Goal: Task Accomplishment & Management: Manage account settings

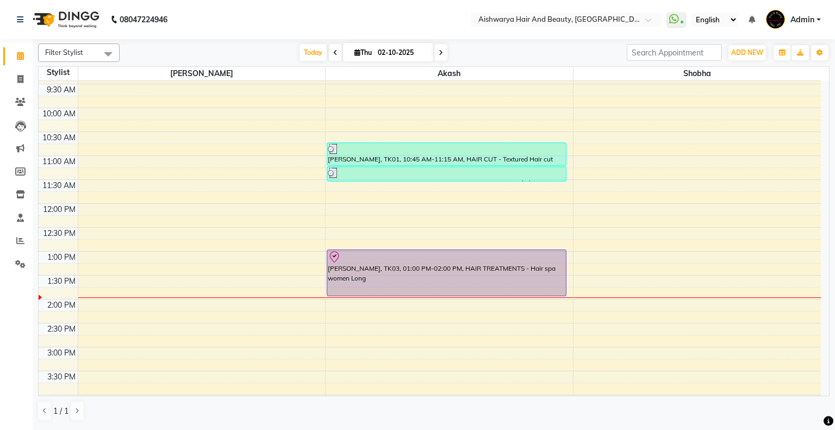
scroll to position [217, 0]
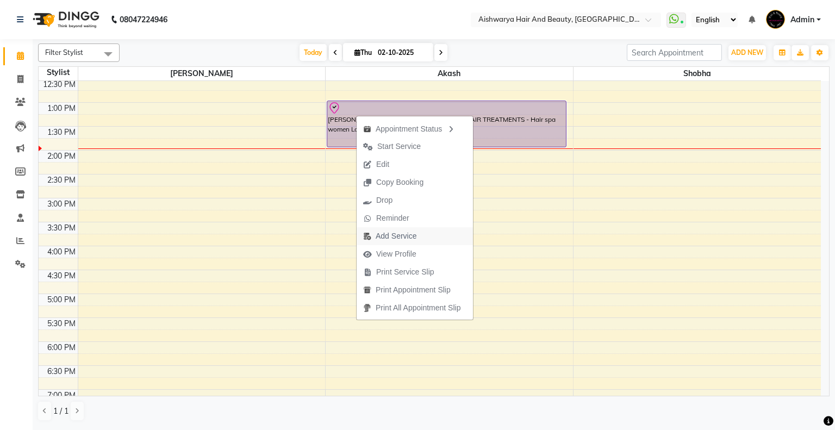
click at [386, 235] on span "Add Service" at bounding box center [396, 236] width 41 height 11
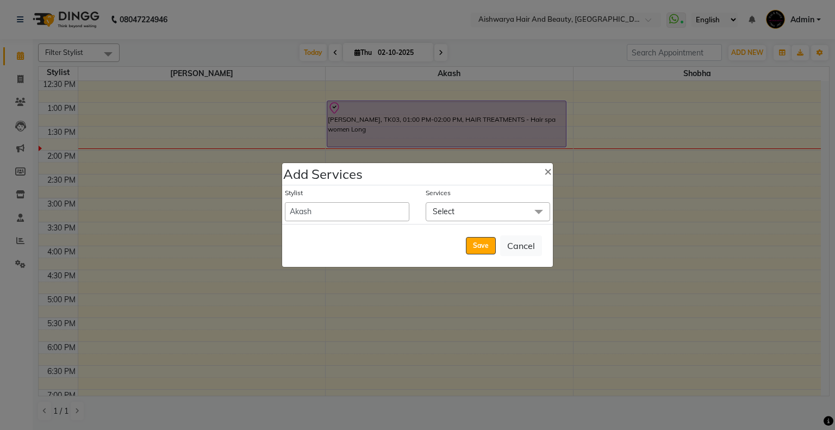
click at [465, 210] on span "Select" at bounding box center [488, 211] width 125 height 19
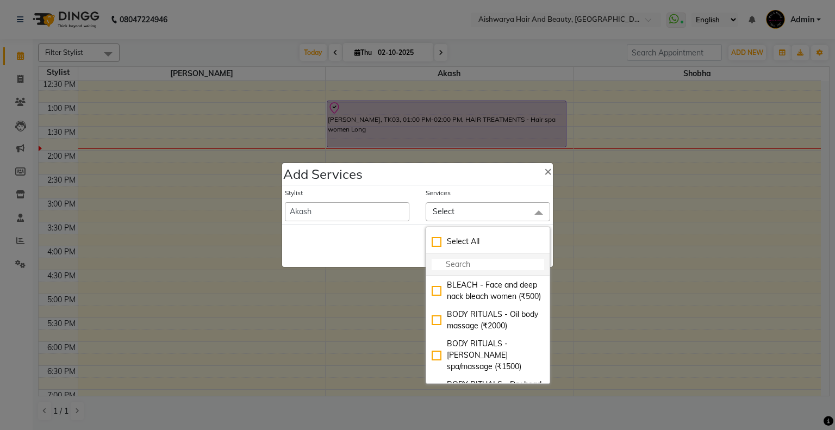
click at [461, 267] on input "multiselect-search" at bounding box center [488, 264] width 113 height 11
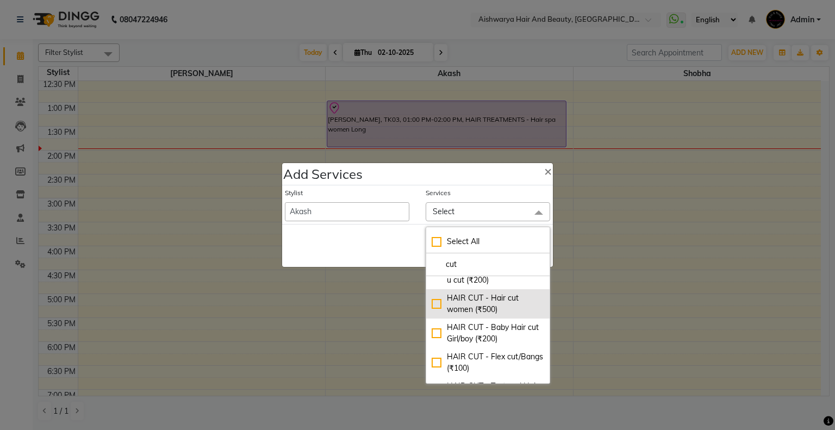
scroll to position [51, 0]
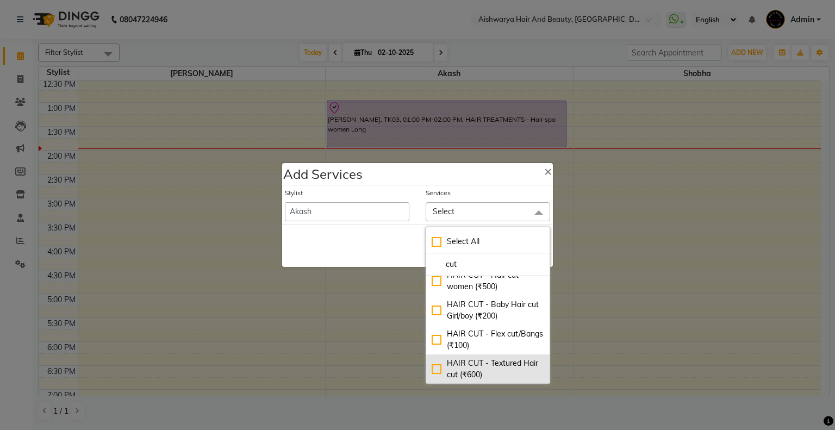
type input "cut"
click at [433, 368] on div "HAIR CUT - Textured Hair cut (₹600)" at bounding box center [488, 369] width 113 height 23
checkbox input "true"
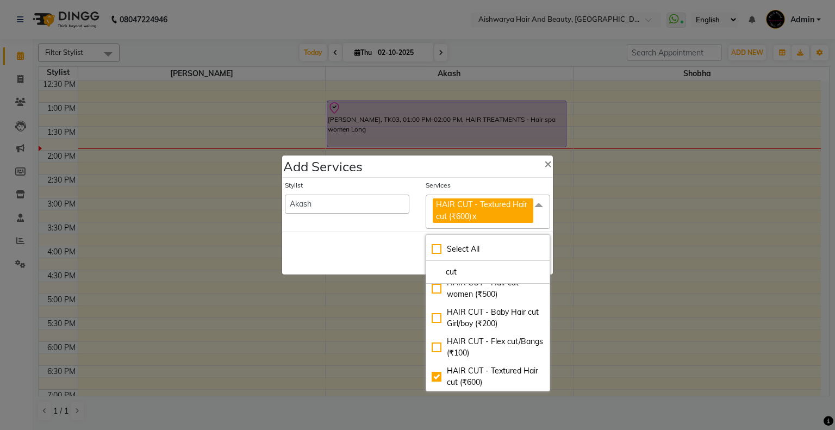
click at [359, 262] on div "Save Cancel" at bounding box center [417, 253] width 271 height 43
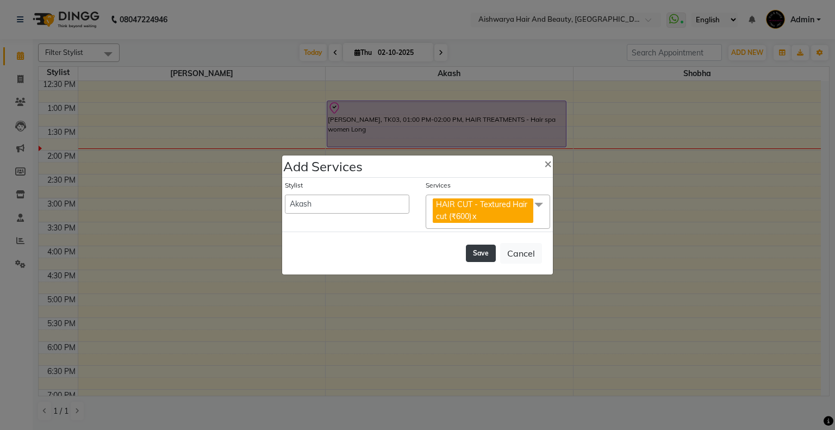
click at [488, 256] on button "Save" at bounding box center [481, 253] width 30 height 17
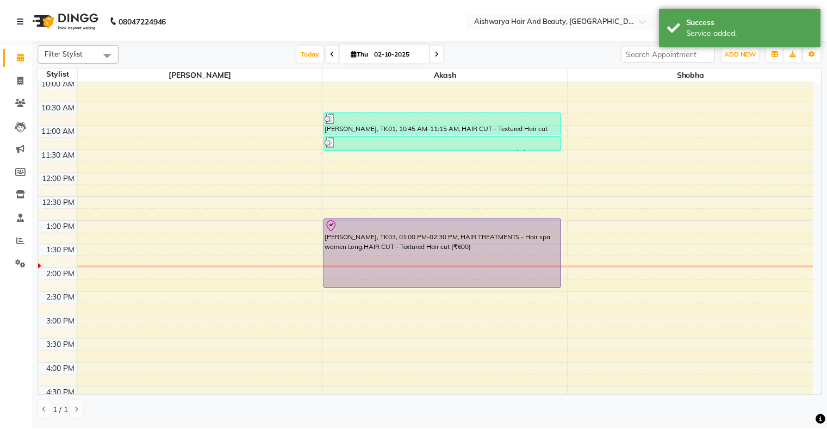
scroll to position [54, 0]
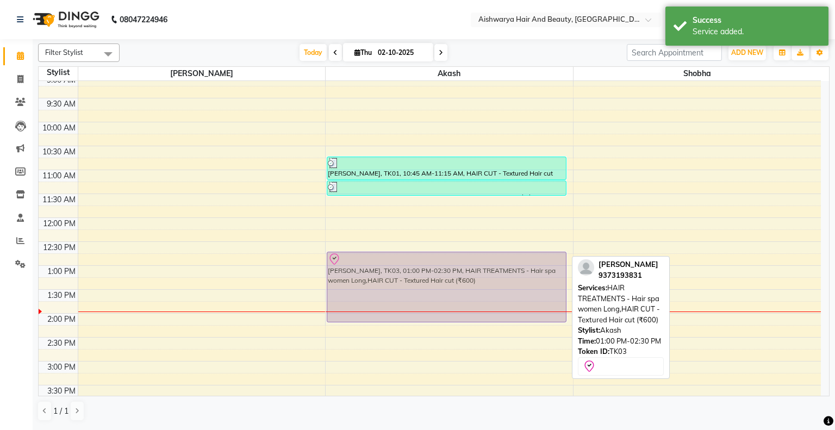
drag, startPoint x: 411, startPoint y: 306, endPoint x: 413, endPoint y: 297, distance: 8.3
click at [413, 297] on div "[PERSON_NAME], TK01, 10:45 AM-11:15 AM, HAIR CUT - Textured Hair cut [PERSON_NA…" at bounding box center [449, 337] width 247 height 621
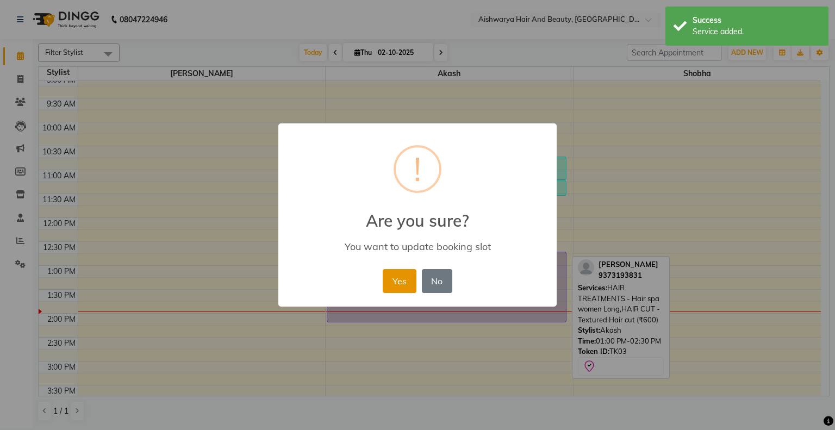
click at [396, 289] on button "Yes" at bounding box center [399, 281] width 33 height 24
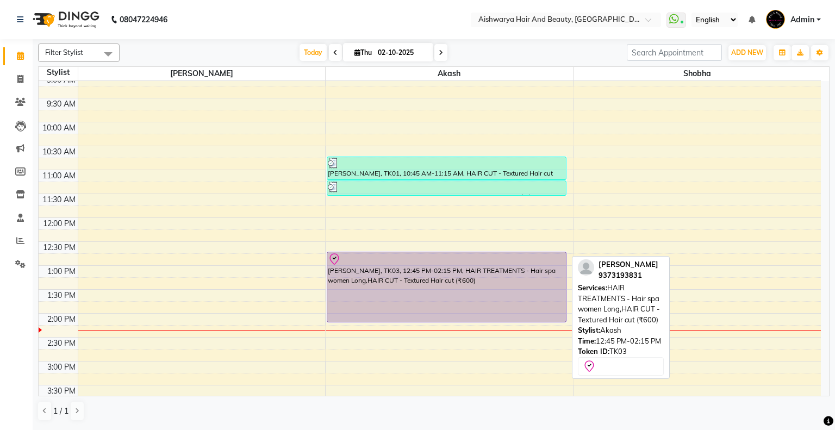
click at [488, 296] on div "[PERSON_NAME], TK03, 12:45 PM-02:15 PM, HAIR TREATMENTS - Hair spa women Long,H…" at bounding box center [446, 287] width 239 height 70
click at [502, 297] on div "[PERSON_NAME], TK03, 12:45 PM-02:15 PM, HAIR TREATMENTS - Hair spa women Long,H…" at bounding box center [446, 287] width 239 height 70
select select "8"
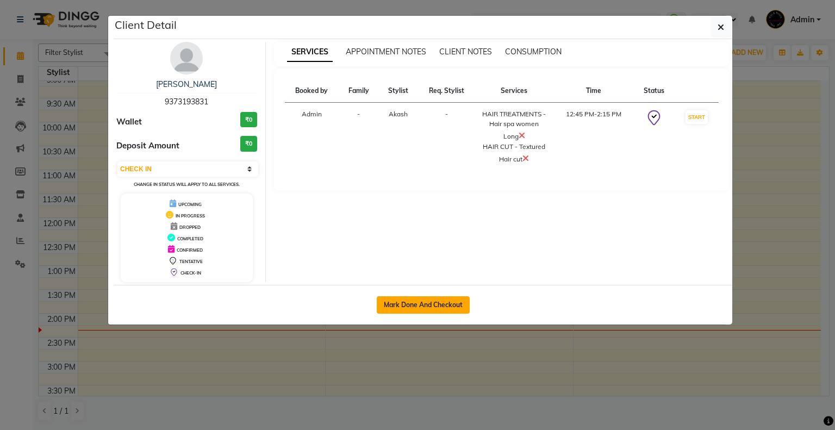
click at [433, 301] on button "Mark Done And Checkout" at bounding box center [423, 304] width 93 height 17
select select "service"
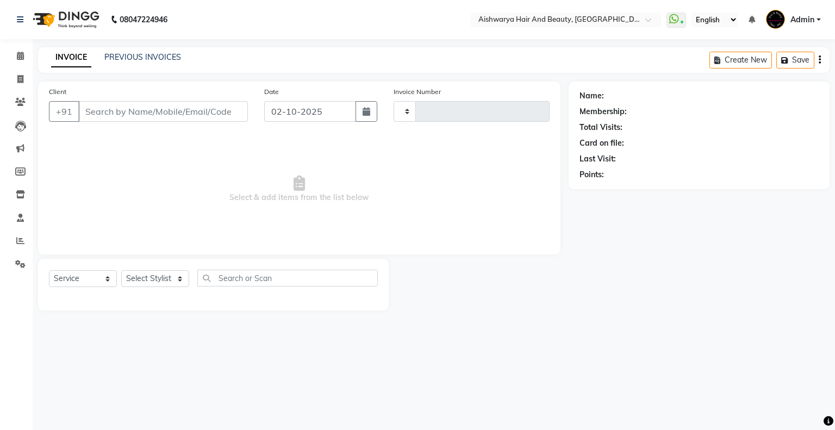
type input "0883"
select select "3"
select select "3876"
type input "9373193831"
select select "19059"
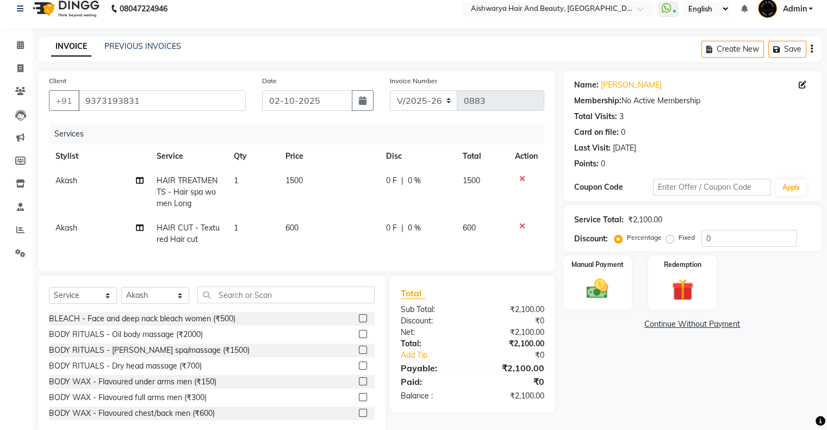
scroll to position [41, 0]
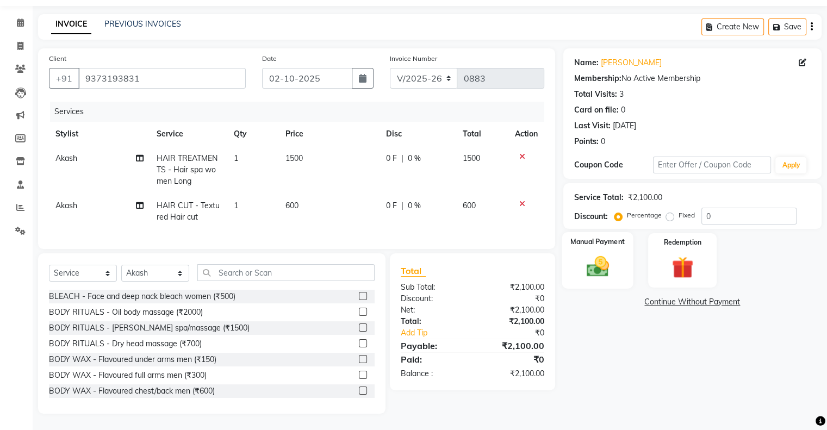
click at [596, 256] on img at bounding box center [597, 267] width 36 height 26
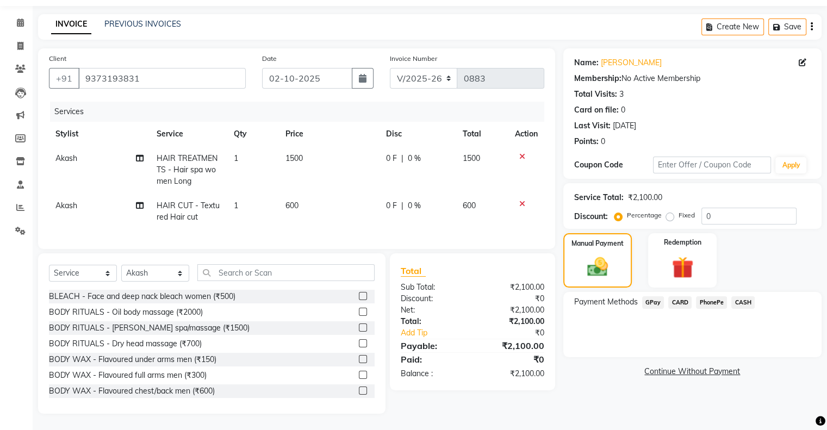
click at [702, 296] on span "PhonePe" at bounding box center [711, 302] width 31 height 13
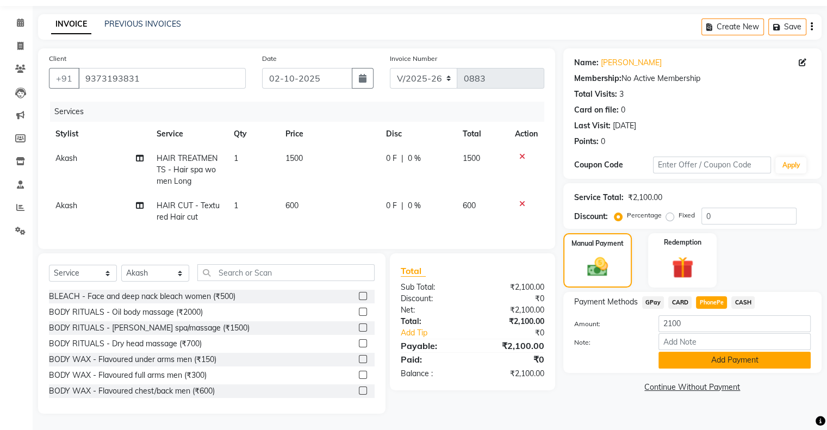
click at [700, 352] on button "Add Payment" at bounding box center [734, 360] width 152 height 17
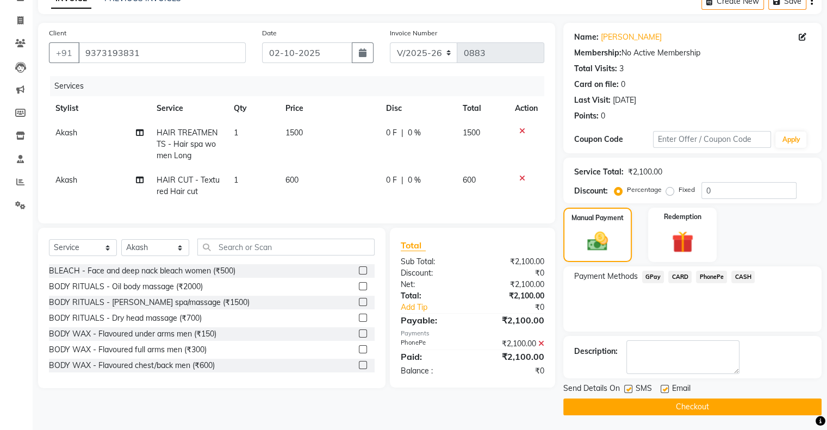
scroll to position [59, 0]
click at [667, 400] on button "Checkout" at bounding box center [692, 406] width 258 height 17
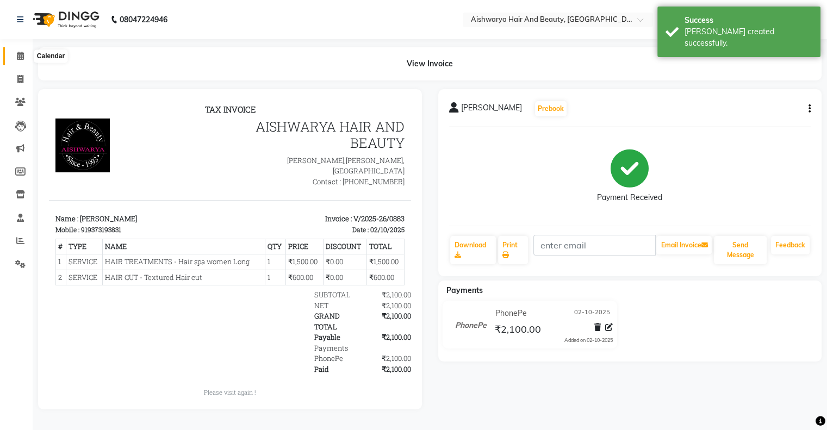
click at [20, 54] on icon at bounding box center [20, 56] width 7 height 8
